Goal: Register for event/course

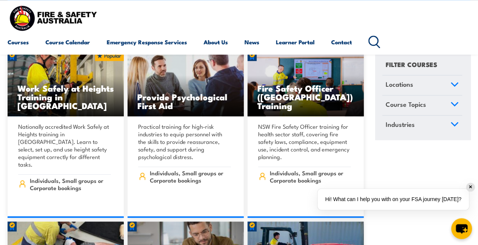
scroll to position [200, 0]
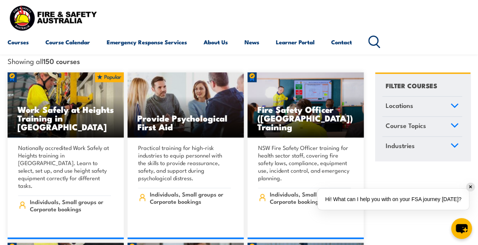
click at [453, 123] on icon at bounding box center [454, 125] width 8 height 5
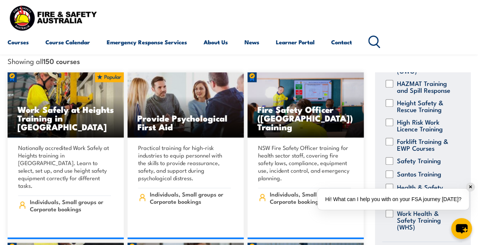
scroll to position [228, 0]
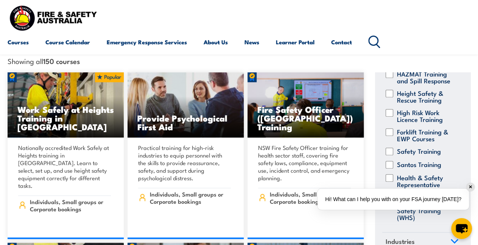
click at [386, 174] on input "Health & Safety Representative Training" at bounding box center [389, 178] width 8 height 8
checkbox input "true"
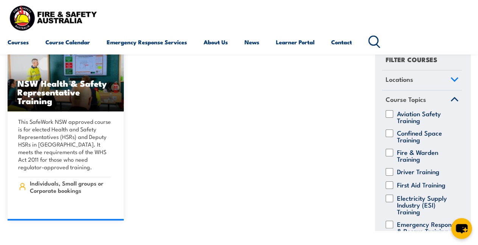
scroll to position [230, 0]
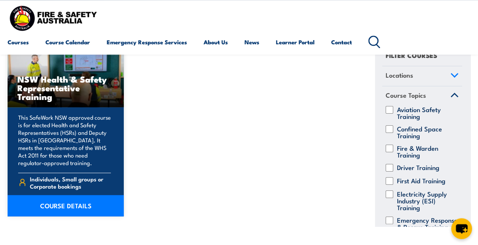
click at [55, 200] on link "COURSE DETAILS" at bounding box center [66, 205] width 116 height 21
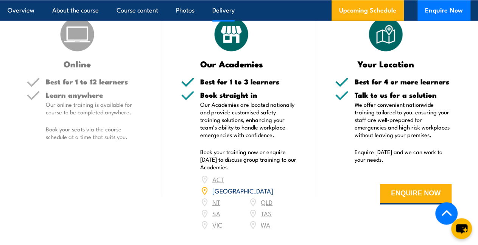
scroll to position [1165, 0]
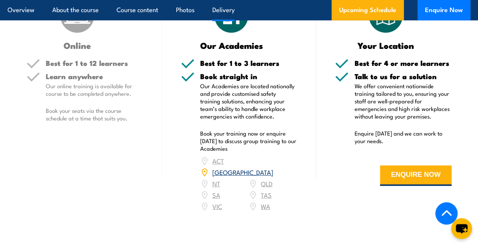
click at [215, 190] on div "ACT NSW NT QLD SA TAS VIC WA" at bounding box center [248, 183] width 97 height 57
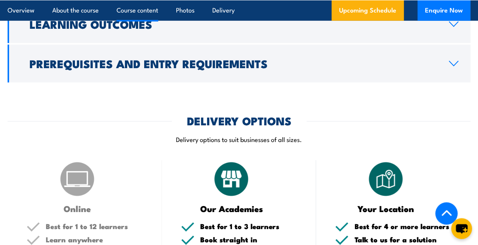
scroll to position [954, 0]
